Goal: Navigation & Orientation: Find specific page/section

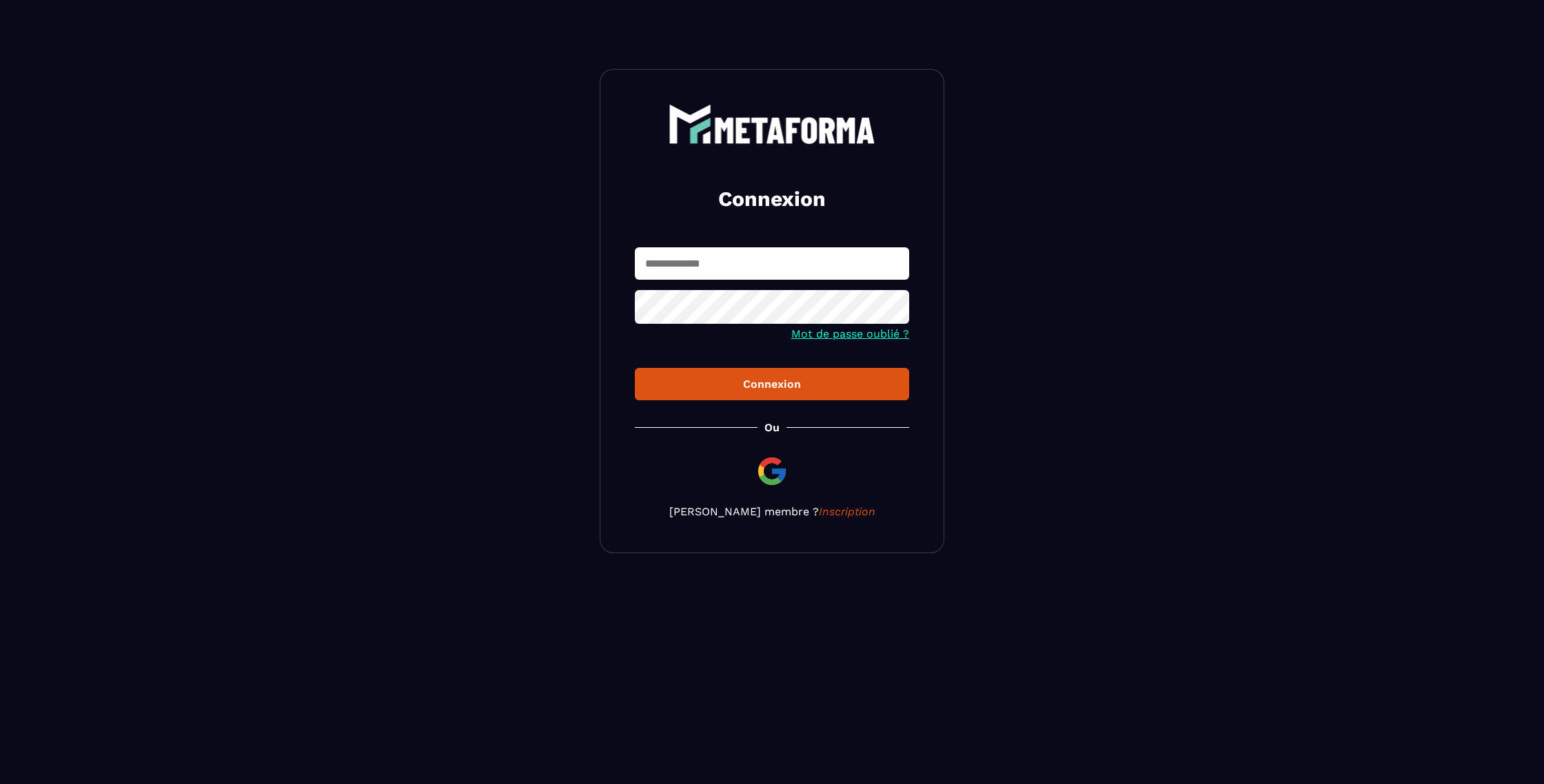
type input "**********"
click at [736, 397] on button "Connexion" at bounding box center [772, 384] width 274 height 33
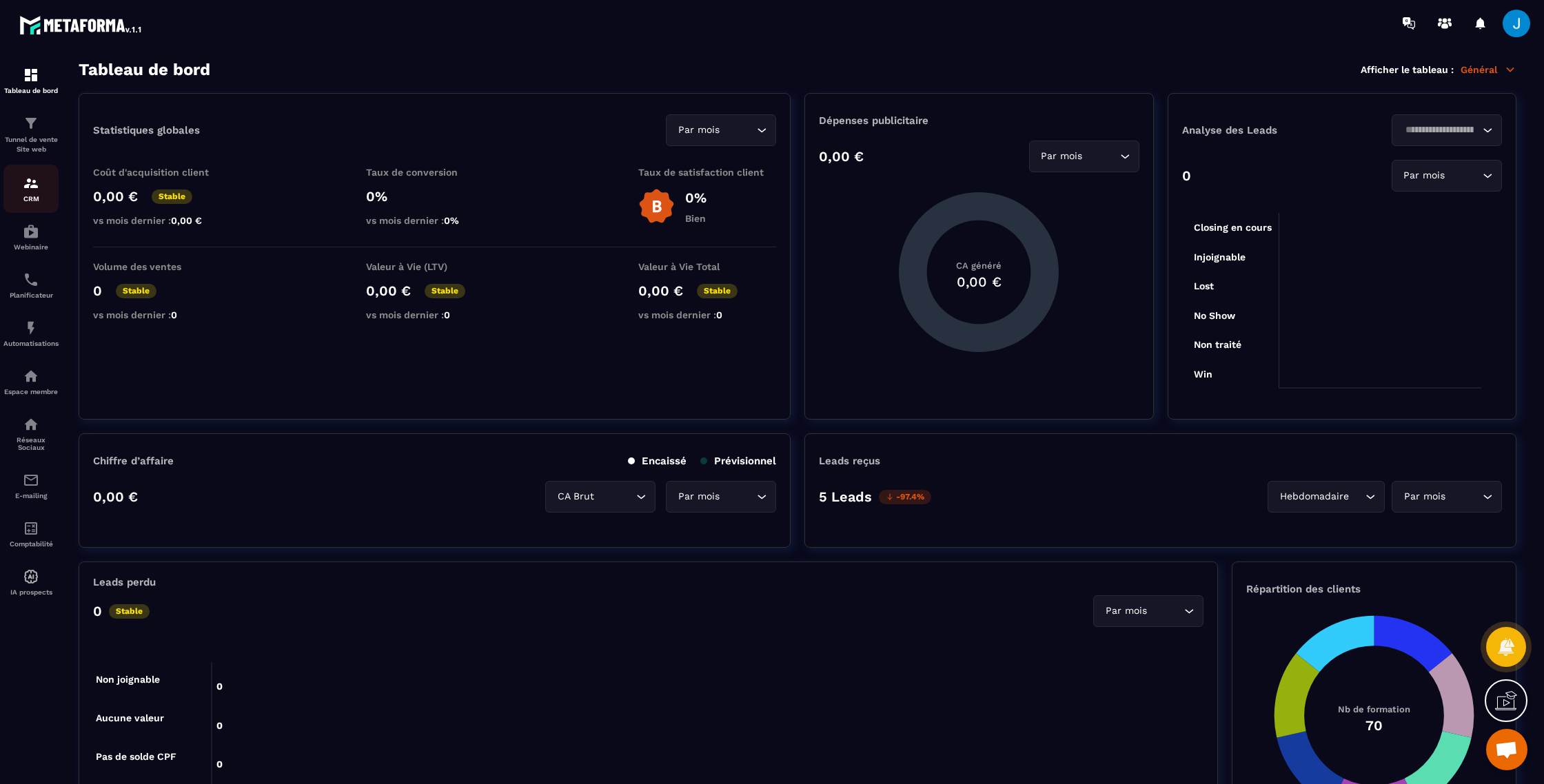
click at [35, 193] on div "CRM" at bounding box center [31, 188] width 55 height 28
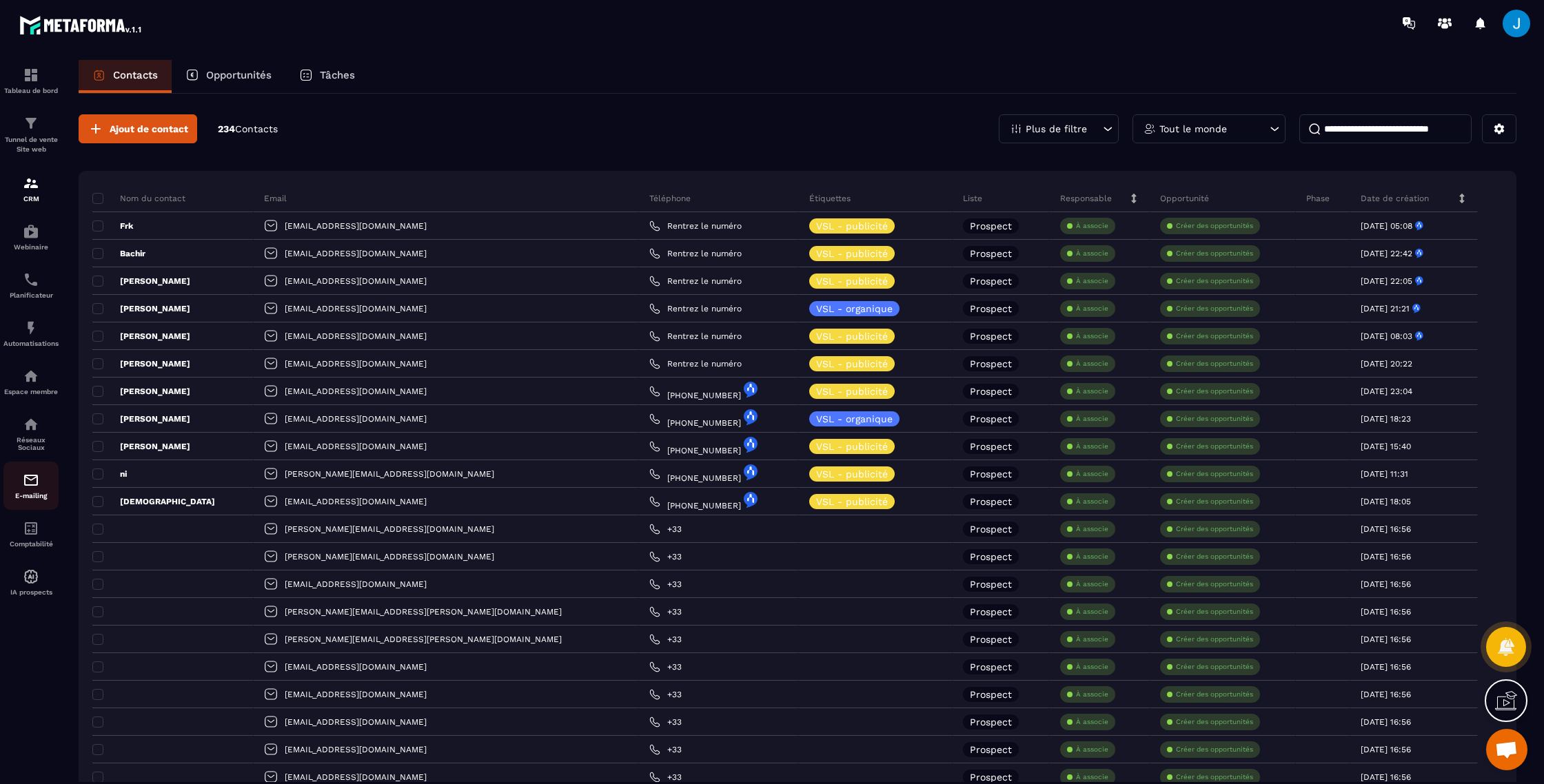
click at [29, 498] on p "E-mailing" at bounding box center [31, 495] width 55 height 8
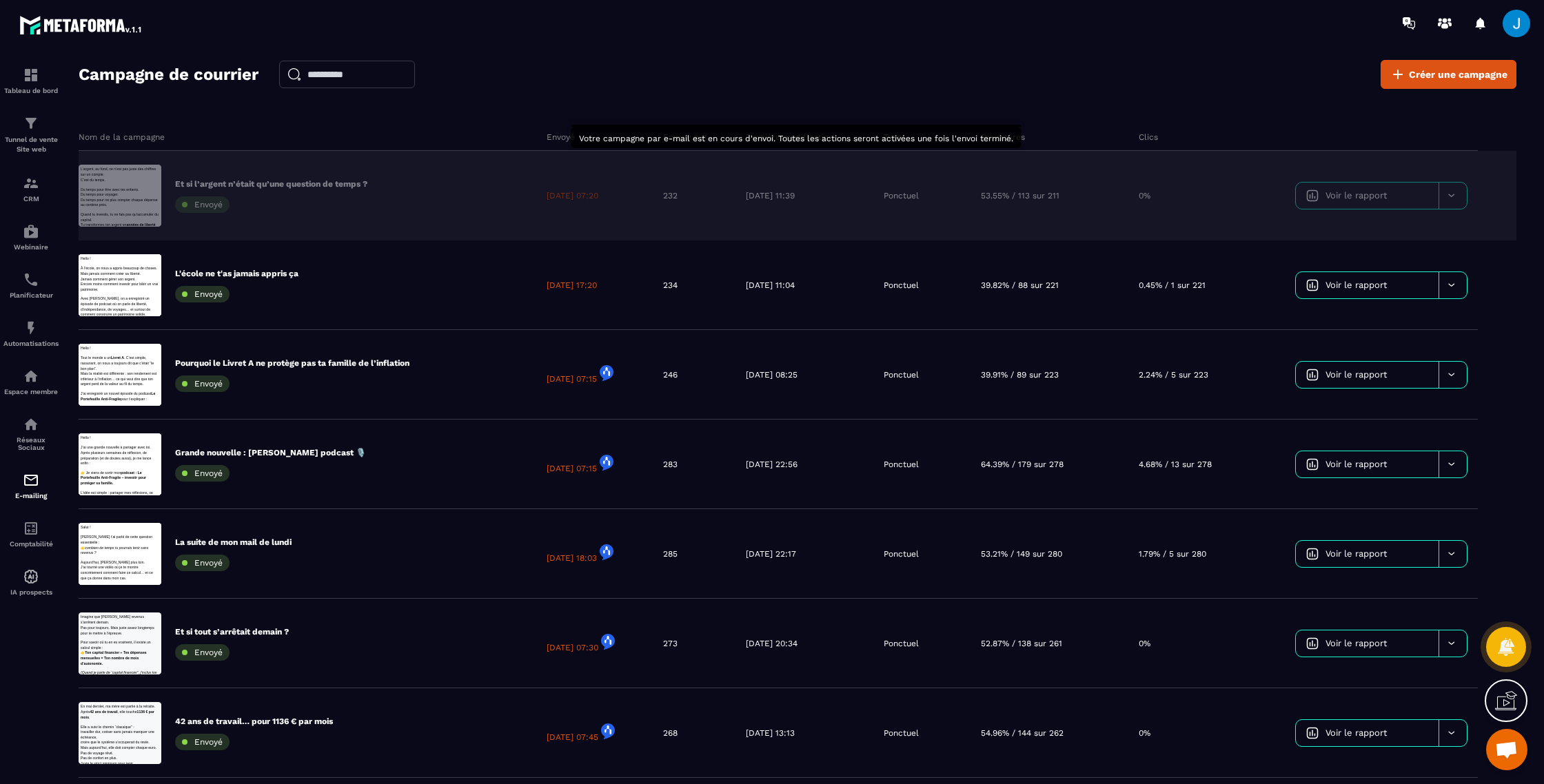
click at [680, 205] on div "232" at bounding box center [694, 195] width 83 height 90
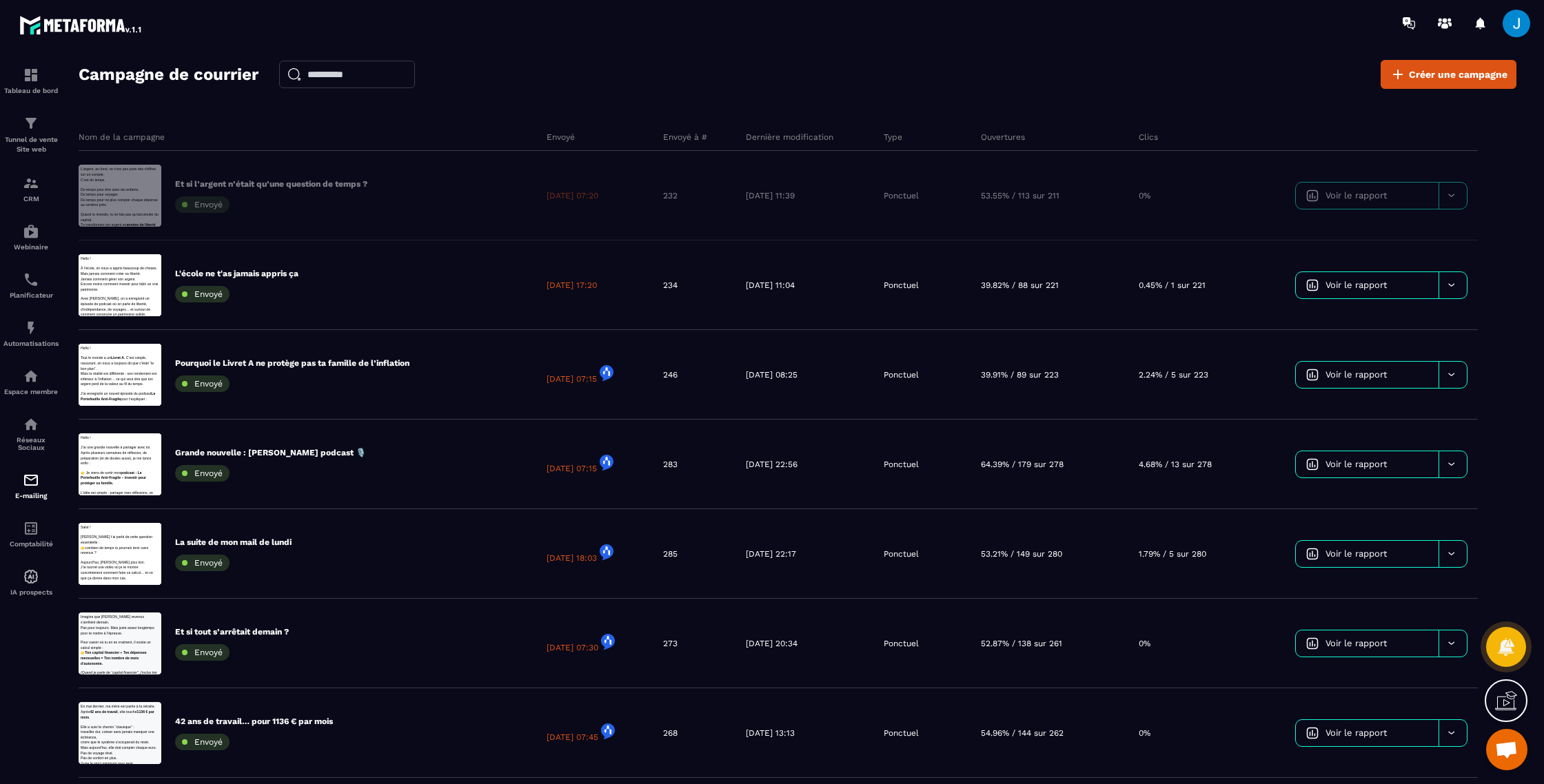
click at [1470, 197] on table "Nom de la campagne Envoyé Envoyé à # Dernière modification Type Ouvertures Clic…" at bounding box center [798, 585] width 1438 height 924
click at [1455, 197] on table "Nom de la campagne Envoyé Envoyé à # Dernière modification Type Ouvertures Clic…" at bounding box center [798, 585] width 1438 height 924
click at [1293, 196] on table "Nom de la campagne Envoyé Envoyé à # Dernière modification Type Ouvertures Clic…" at bounding box center [798, 585] width 1438 height 924
click at [33, 95] on link "Tableau de bord" at bounding box center [31, 81] width 55 height 49
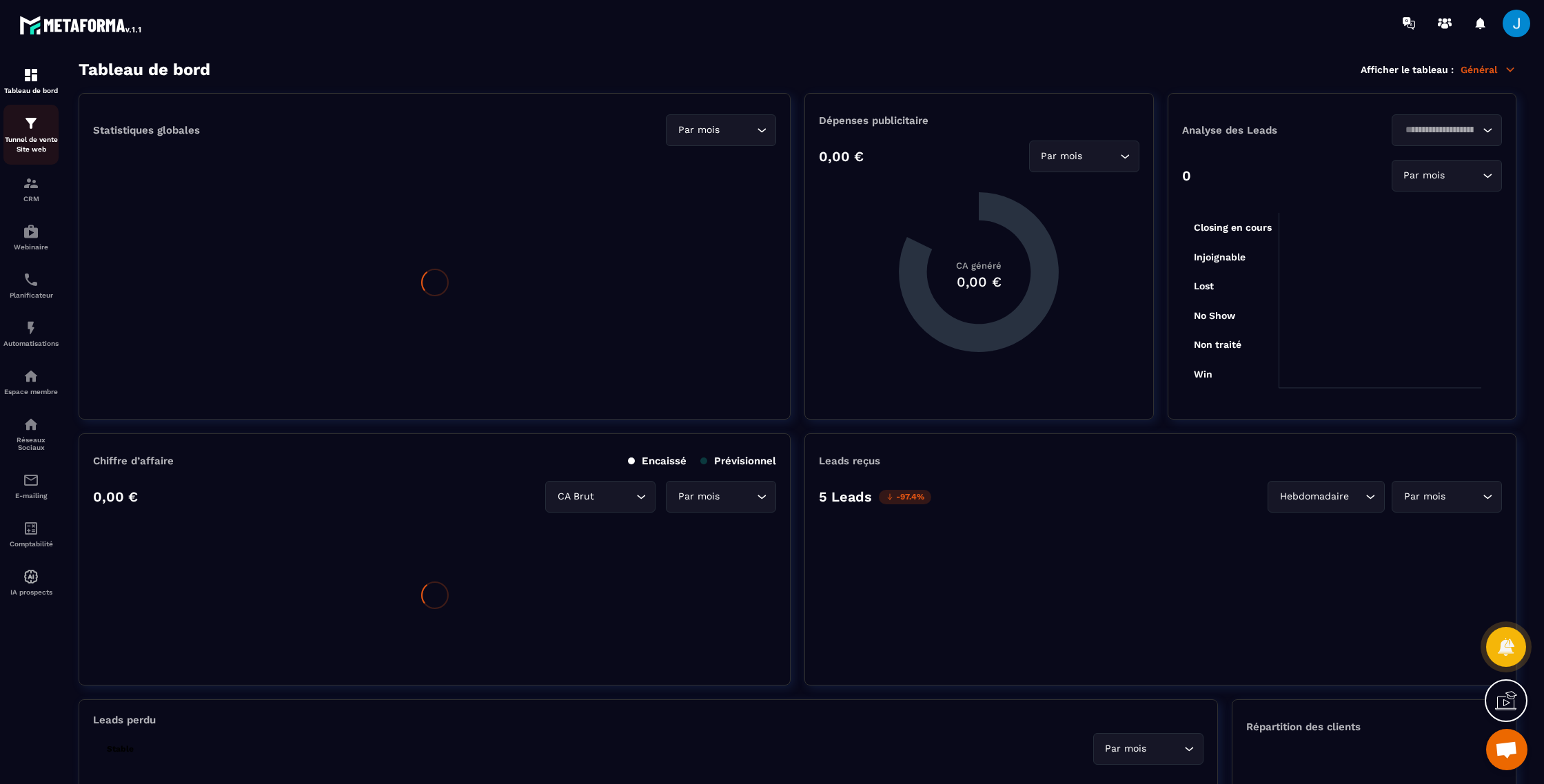
click at [38, 139] on p "Tunnel de vente Site web" at bounding box center [31, 144] width 55 height 19
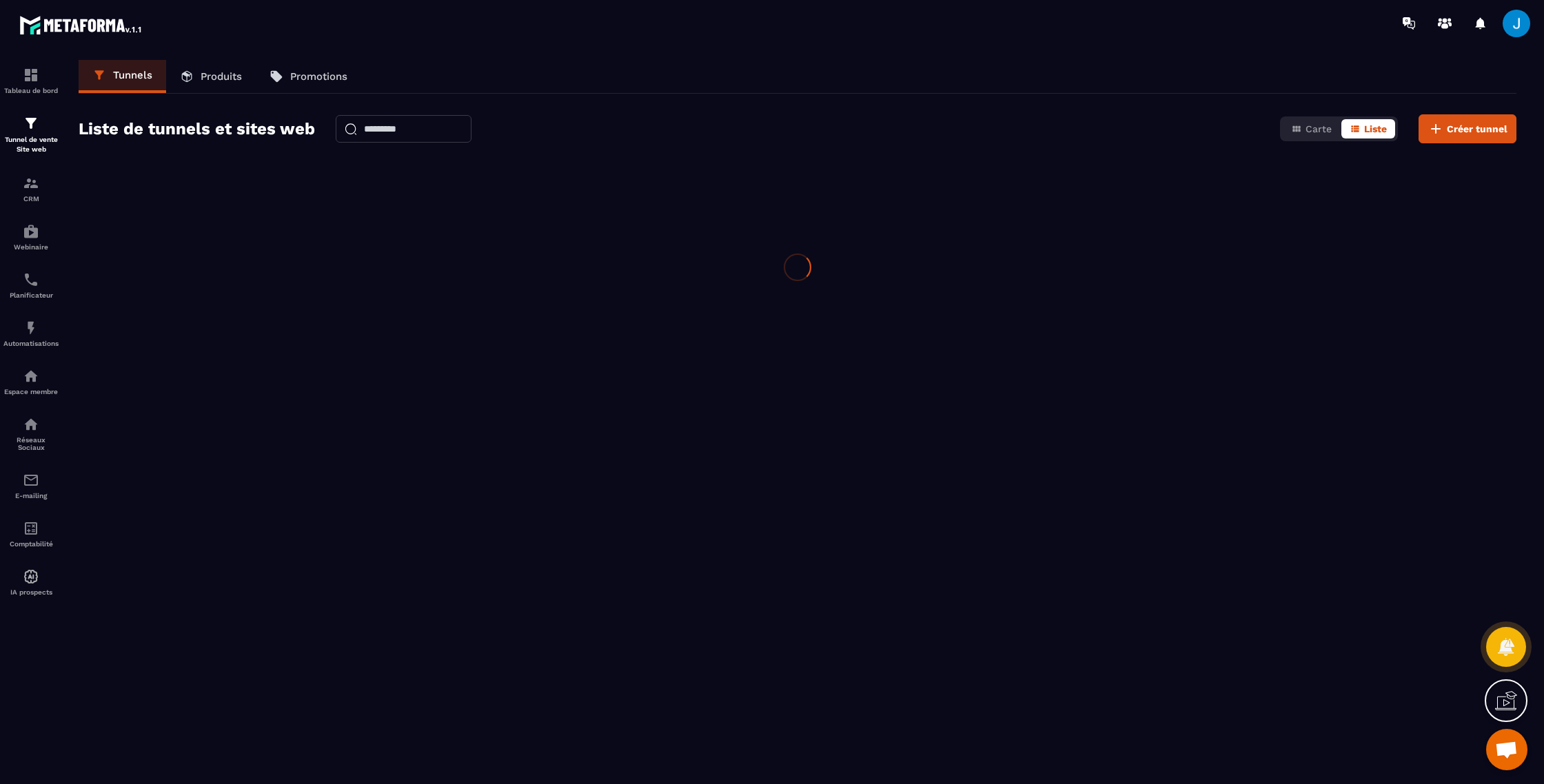
click at [44, 201] on p "CRM" at bounding box center [31, 198] width 55 height 8
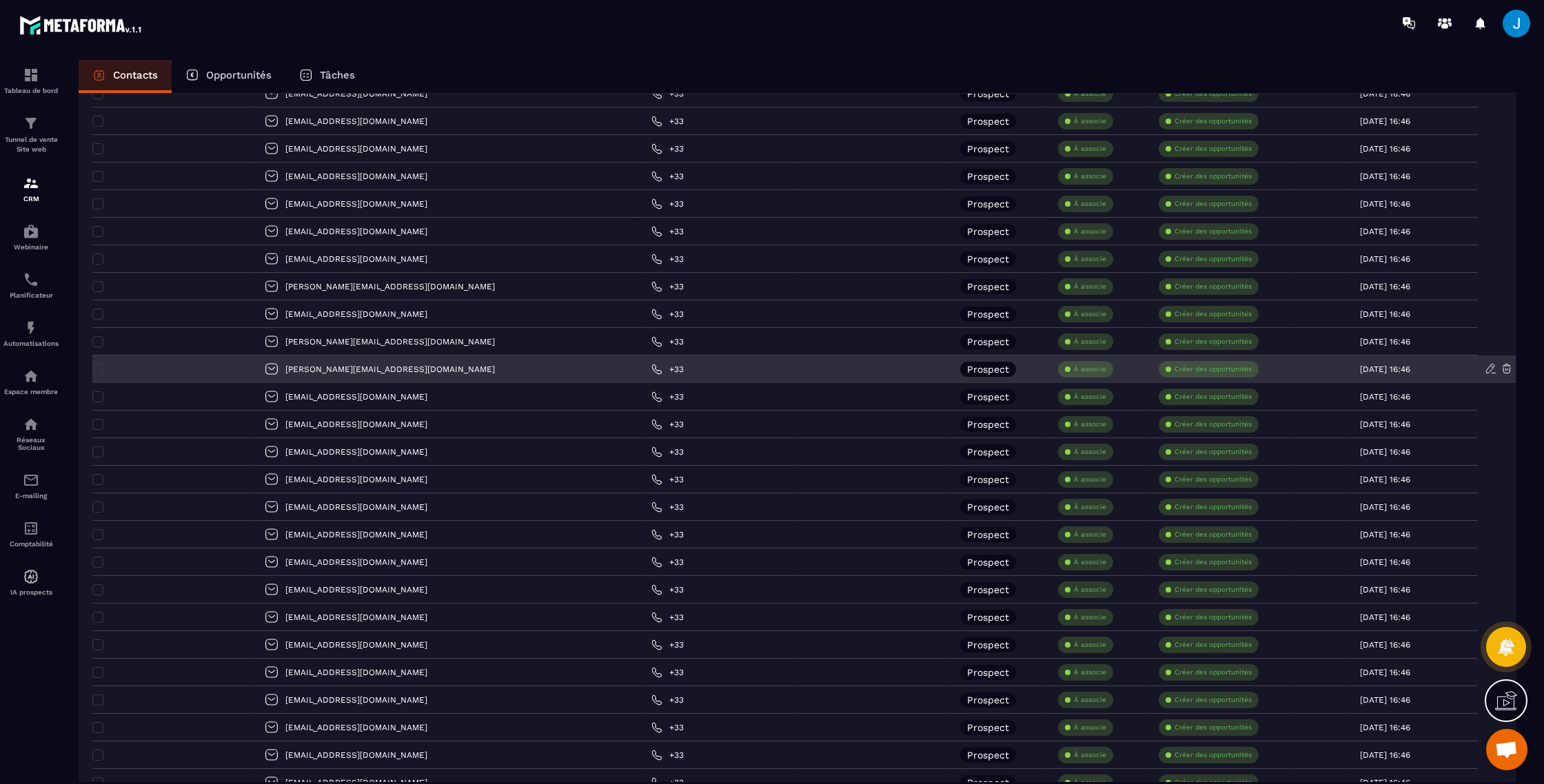
scroll to position [2287, 0]
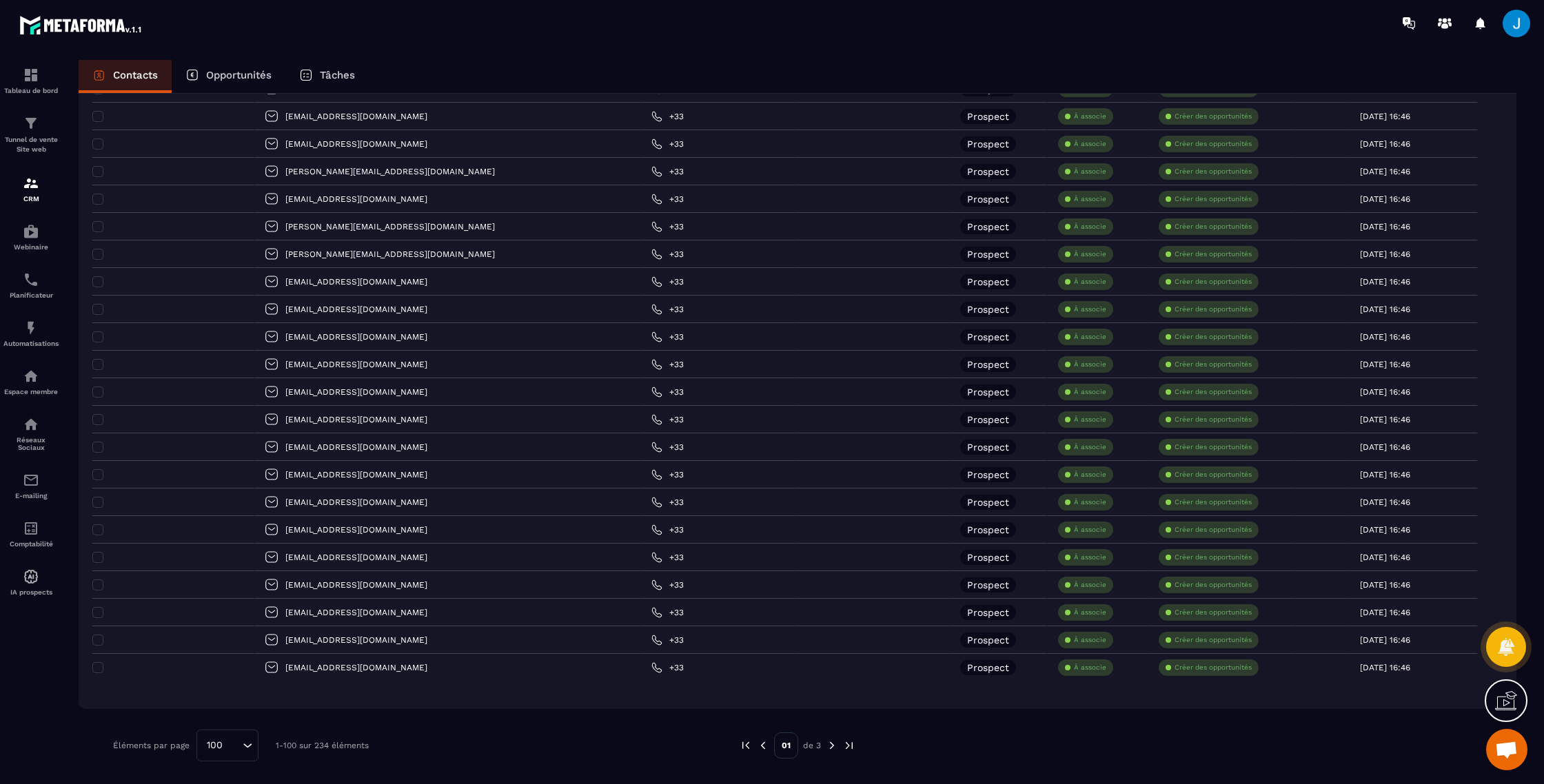
click at [828, 750] on img at bounding box center [832, 746] width 13 height 13
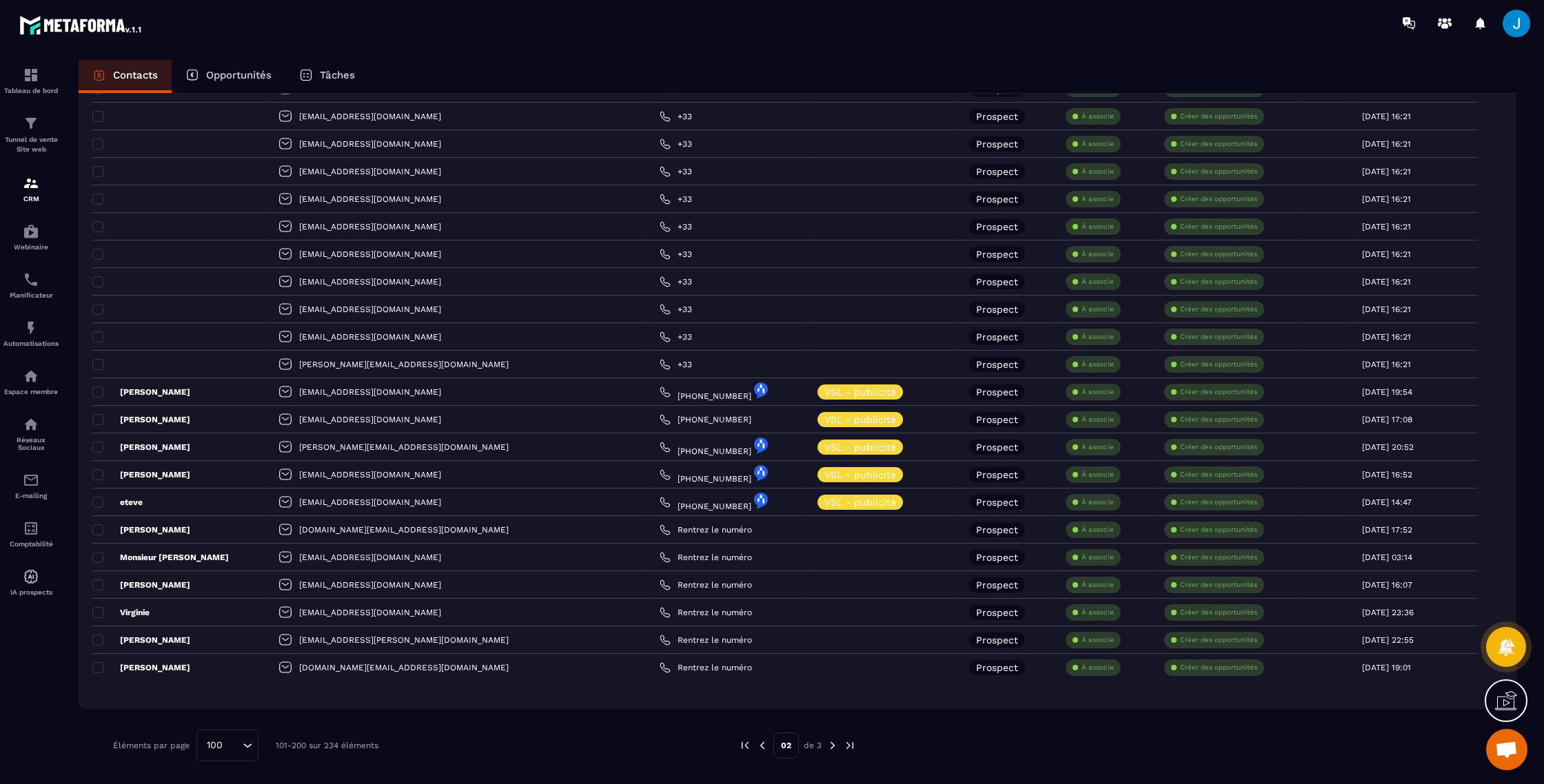
click at [829, 744] on img at bounding box center [832, 746] width 13 height 13
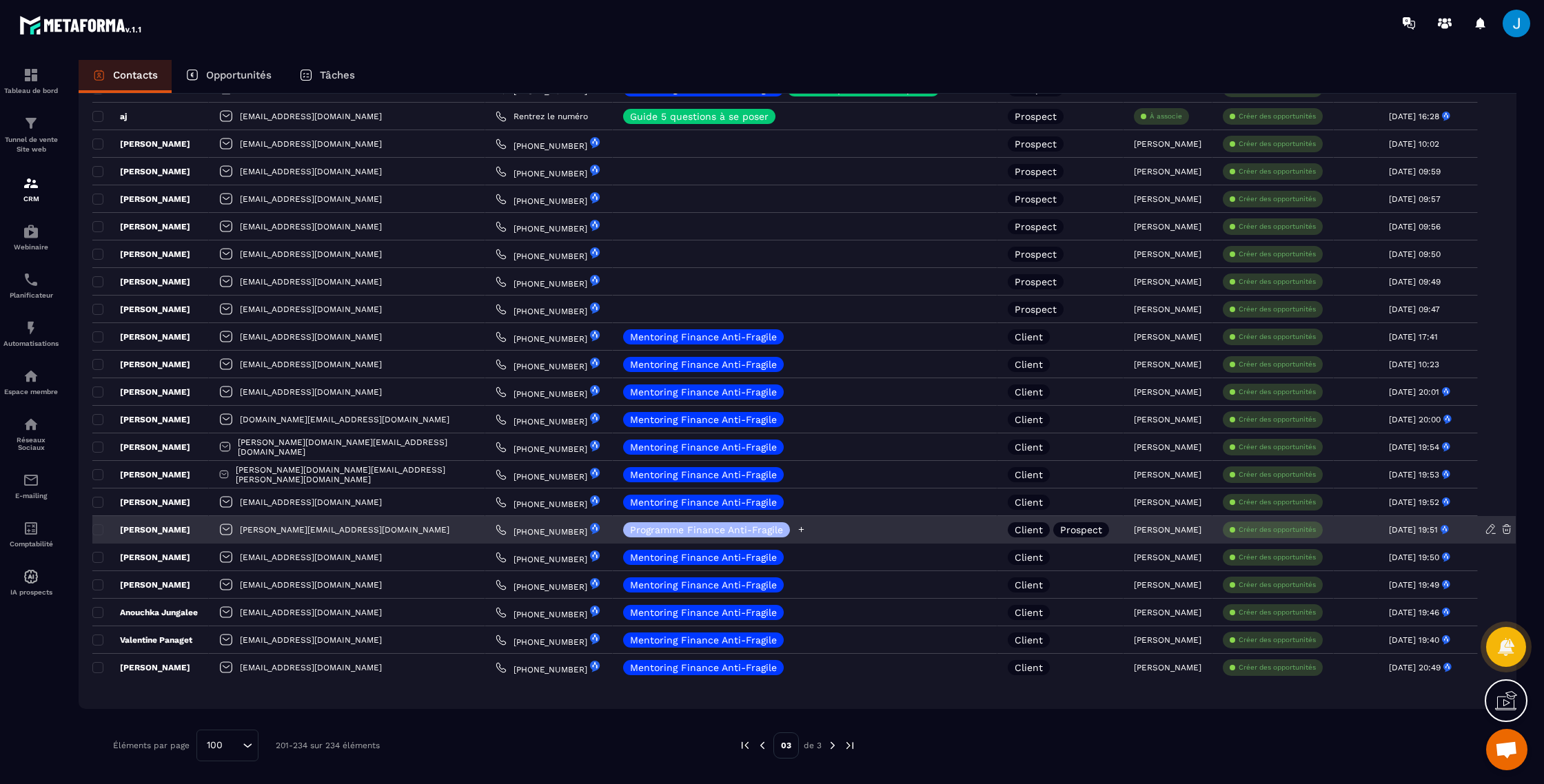
scroll to position [0, 0]
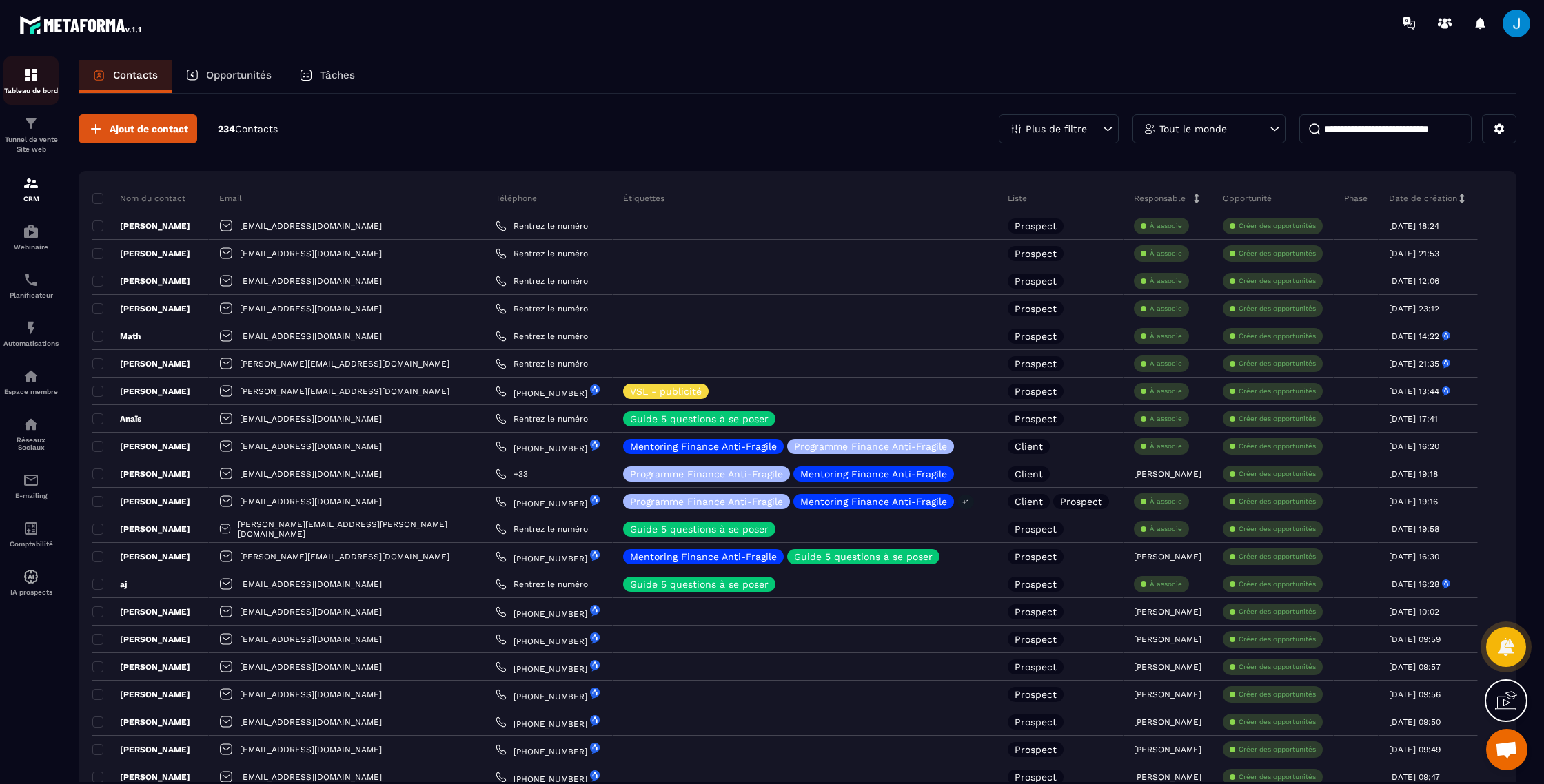
click at [35, 87] on p "Tableau de bord" at bounding box center [31, 90] width 55 height 8
